Goal: Transaction & Acquisition: Obtain resource

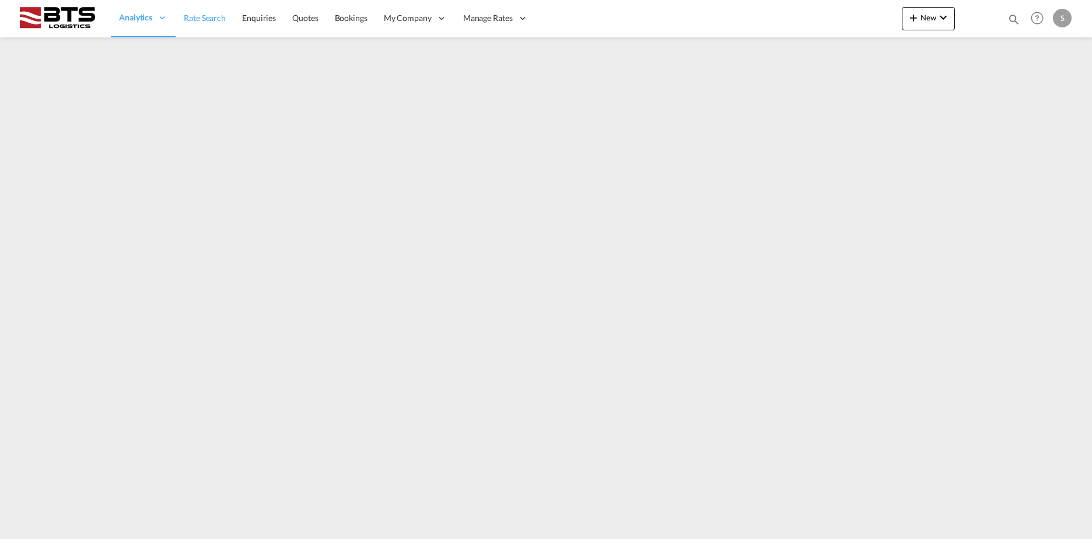
click at [199, 16] on span "Rate Search" at bounding box center [205, 18] width 42 height 10
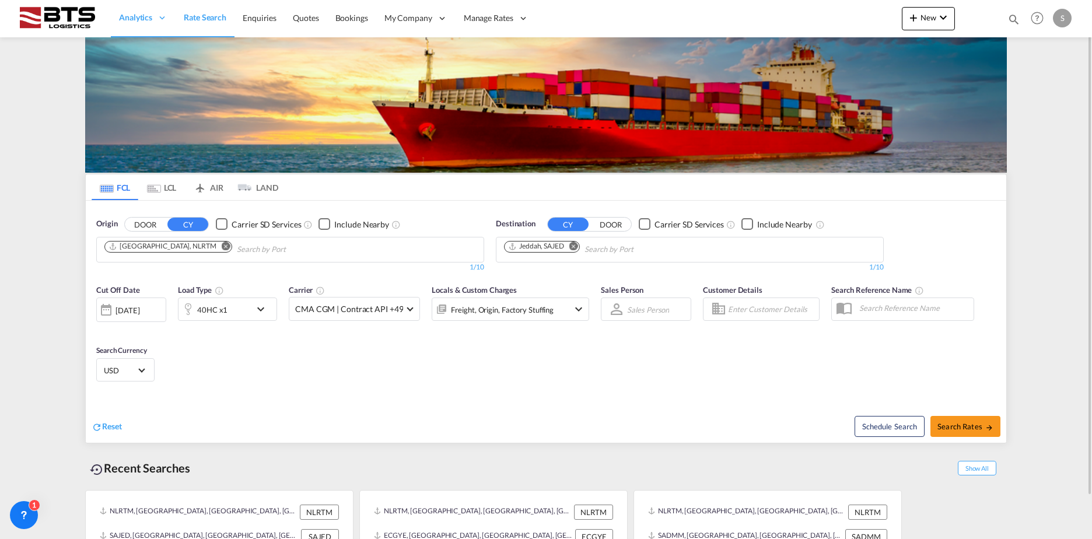
click at [222, 248] on md-icon "Remove" at bounding box center [226, 245] width 9 height 9
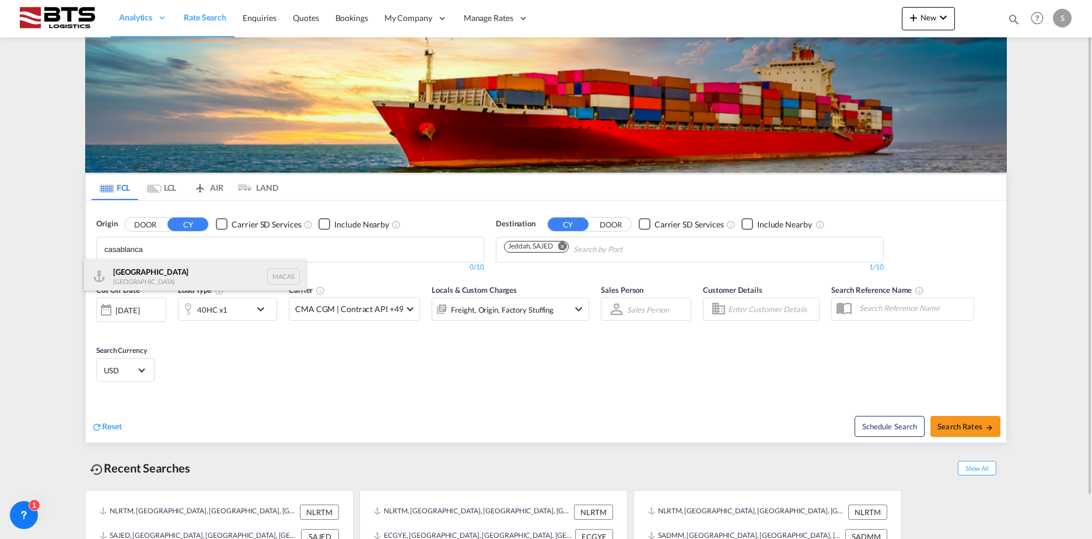
type input "casablanca"
click at [173, 289] on div "Casablanca [GEOGRAPHIC_DATA] MACAS" at bounding box center [195, 276] width 222 height 35
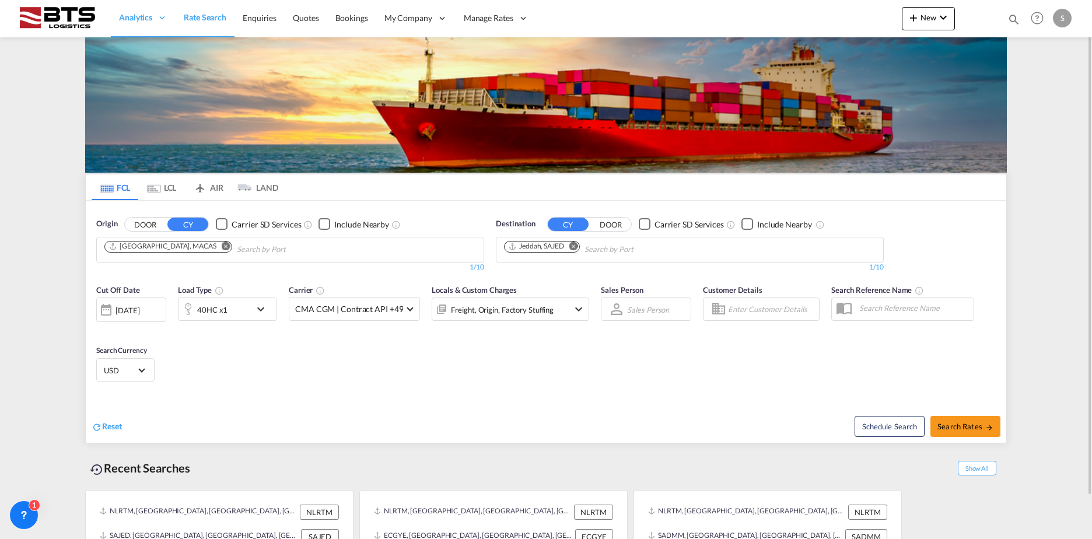
click at [574, 244] on md-icon "Remove" at bounding box center [573, 245] width 9 height 9
type input "[PERSON_NAME]"
click at [571, 311] on div "[PERSON_NAME] dam [GEOGRAPHIC_DATA] NLRTM" at bounding box center [594, 328] width 222 height 35
click at [961, 430] on span "Search Rates" at bounding box center [965, 426] width 56 height 9
type input "MACAS to NLRTM / [DATE]"
